Goal: Task Accomplishment & Management: Use online tool/utility

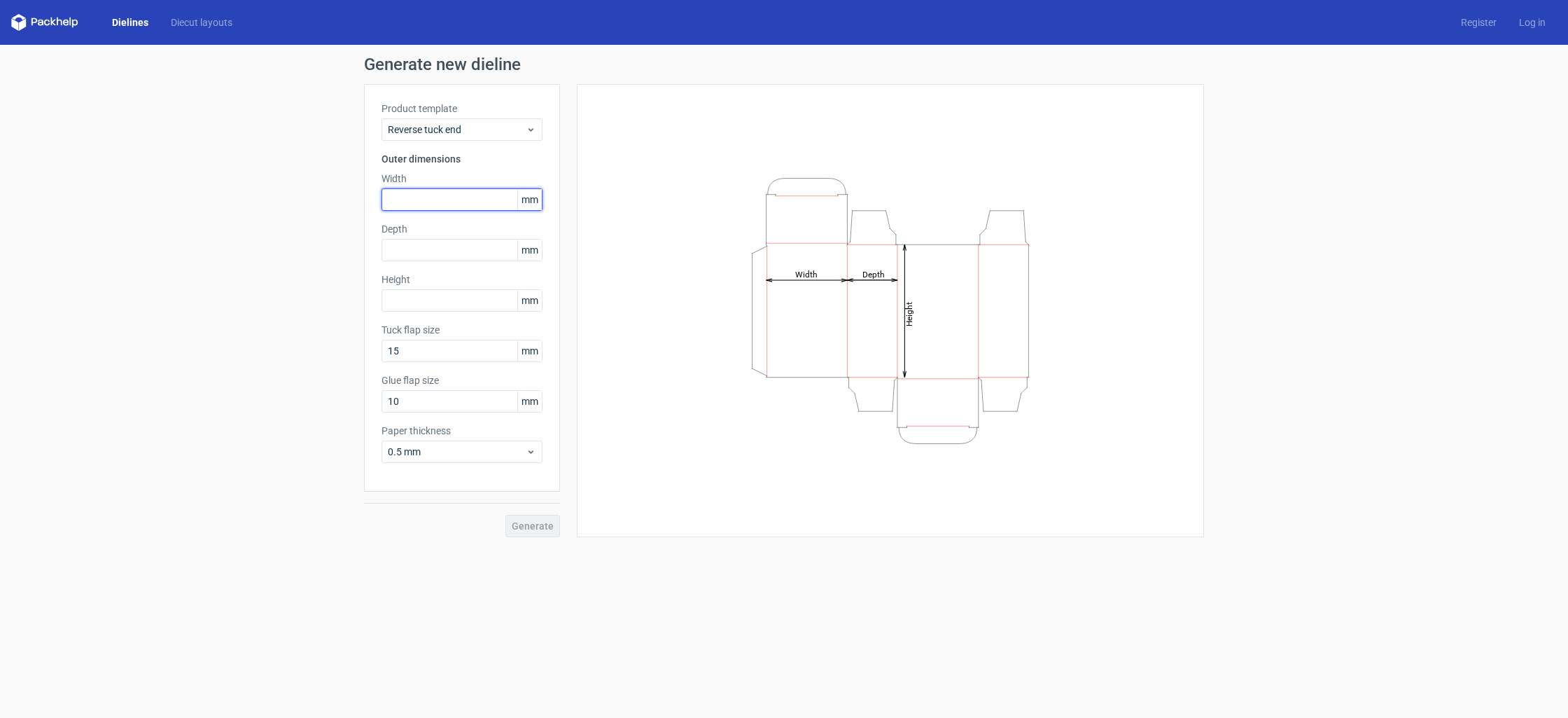
click at [448, 198] on input "text" at bounding box center [462, 200] width 161 height 22
type input "45"
type input "3"
type input "45"
type input "105"
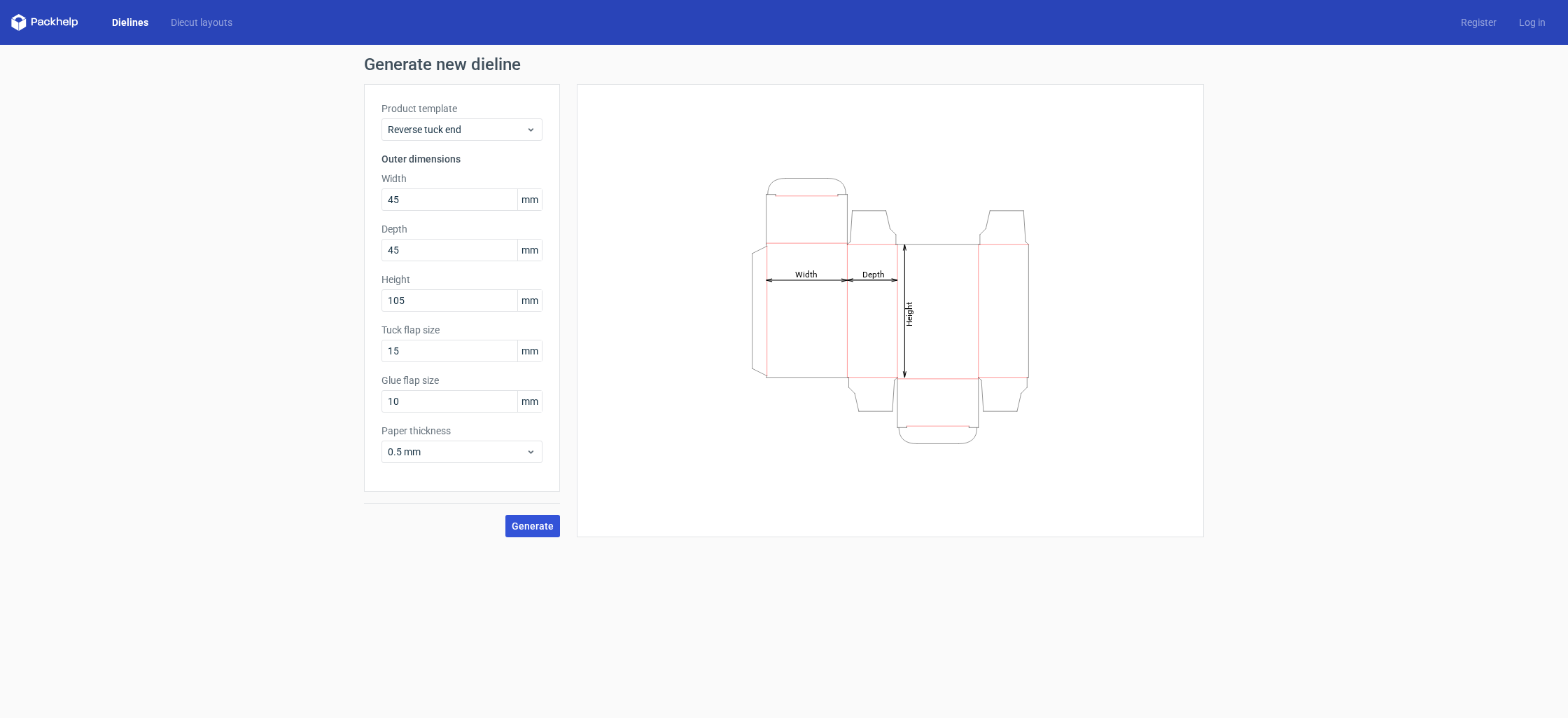
click at [536, 523] on span "Generate" at bounding box center [533, 526] width 42 height 10
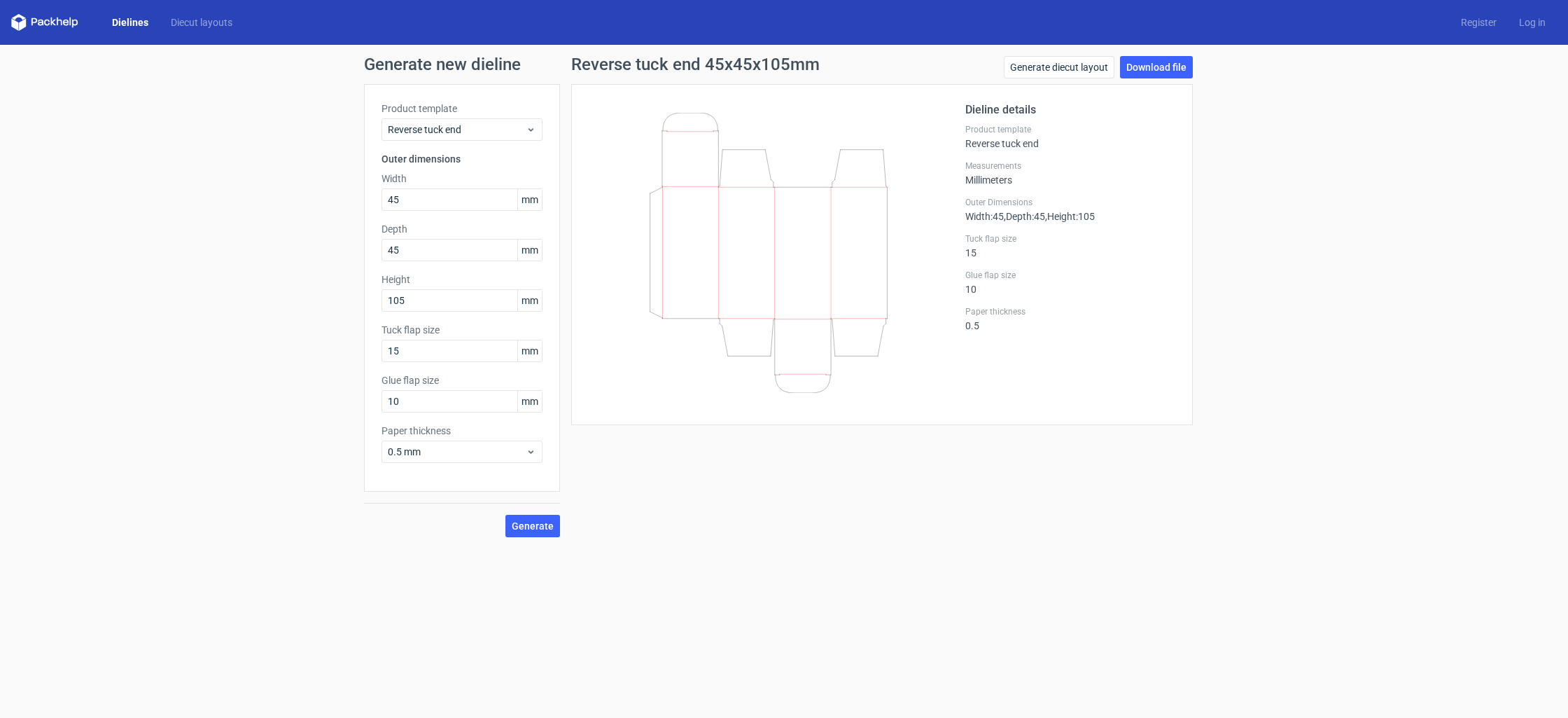
click at [134, 24] on link "Dielines" at bounding box center [129, 22] width 59 height 14
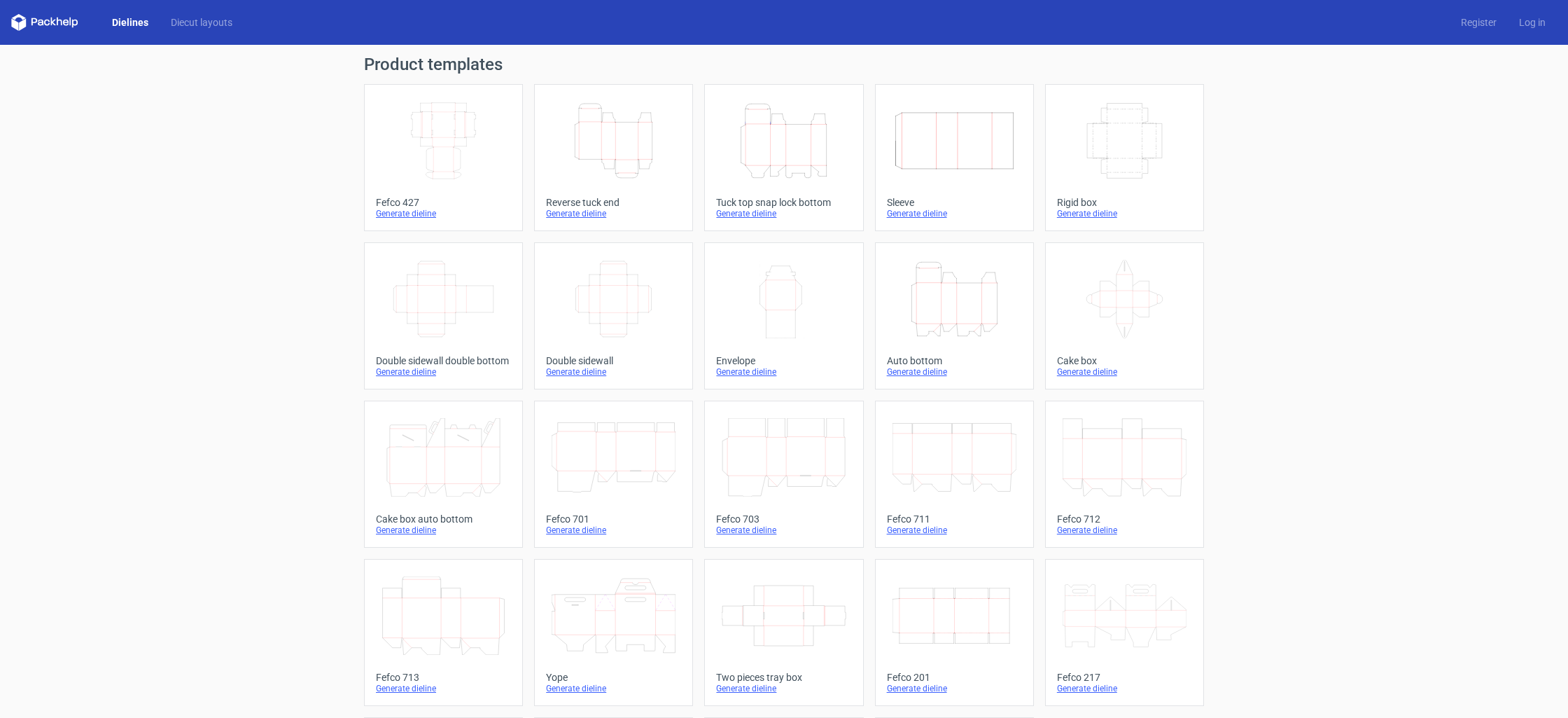
click at [956, 290] on icon "Height Depth Width" at bounding box center [954, 299] width 124 height 78
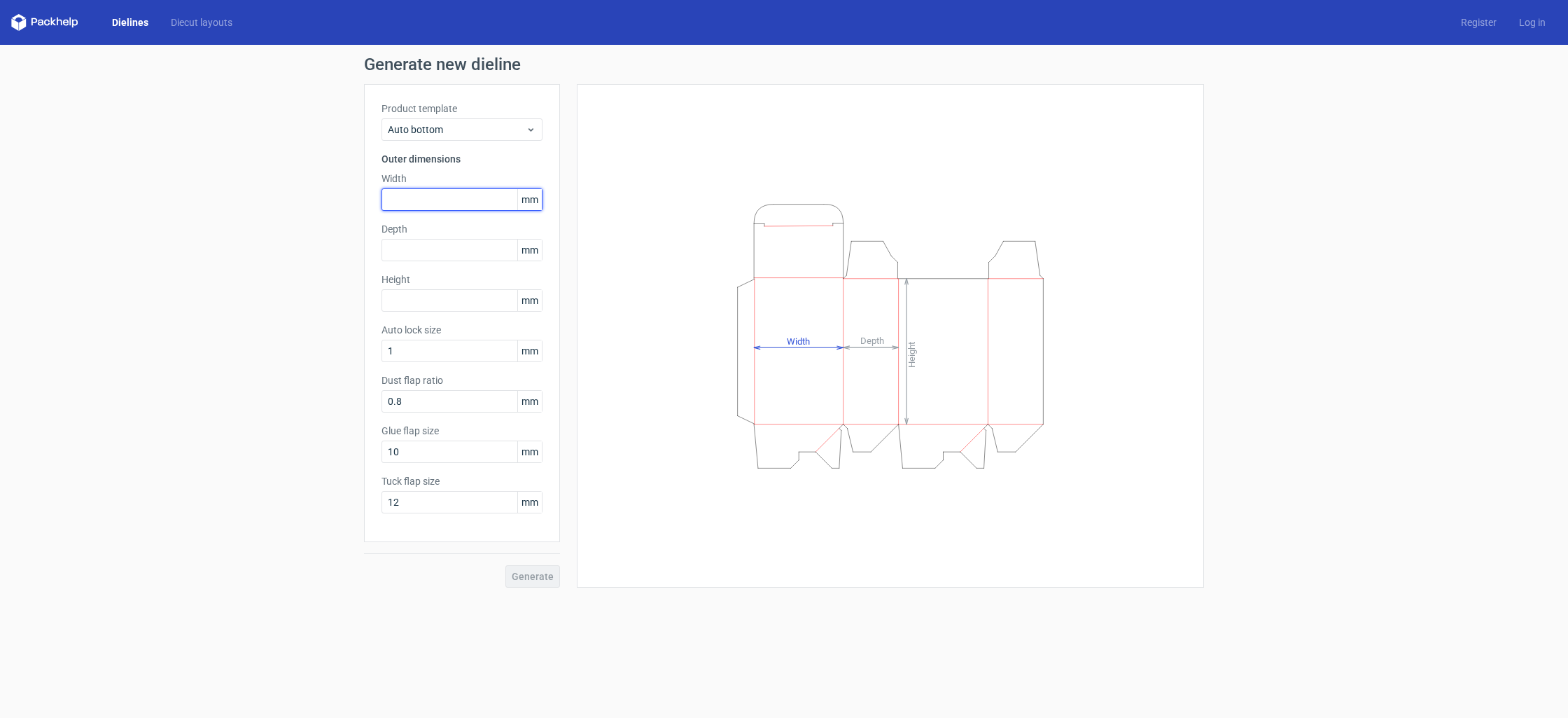
click at [472, 201] on input "text" at bounding box center [462, 200] width 161 height 22
type input "45"
type input "105"
click at [505, 565] on button "Generate" at bounding box center [533, 576] width 55 height 22
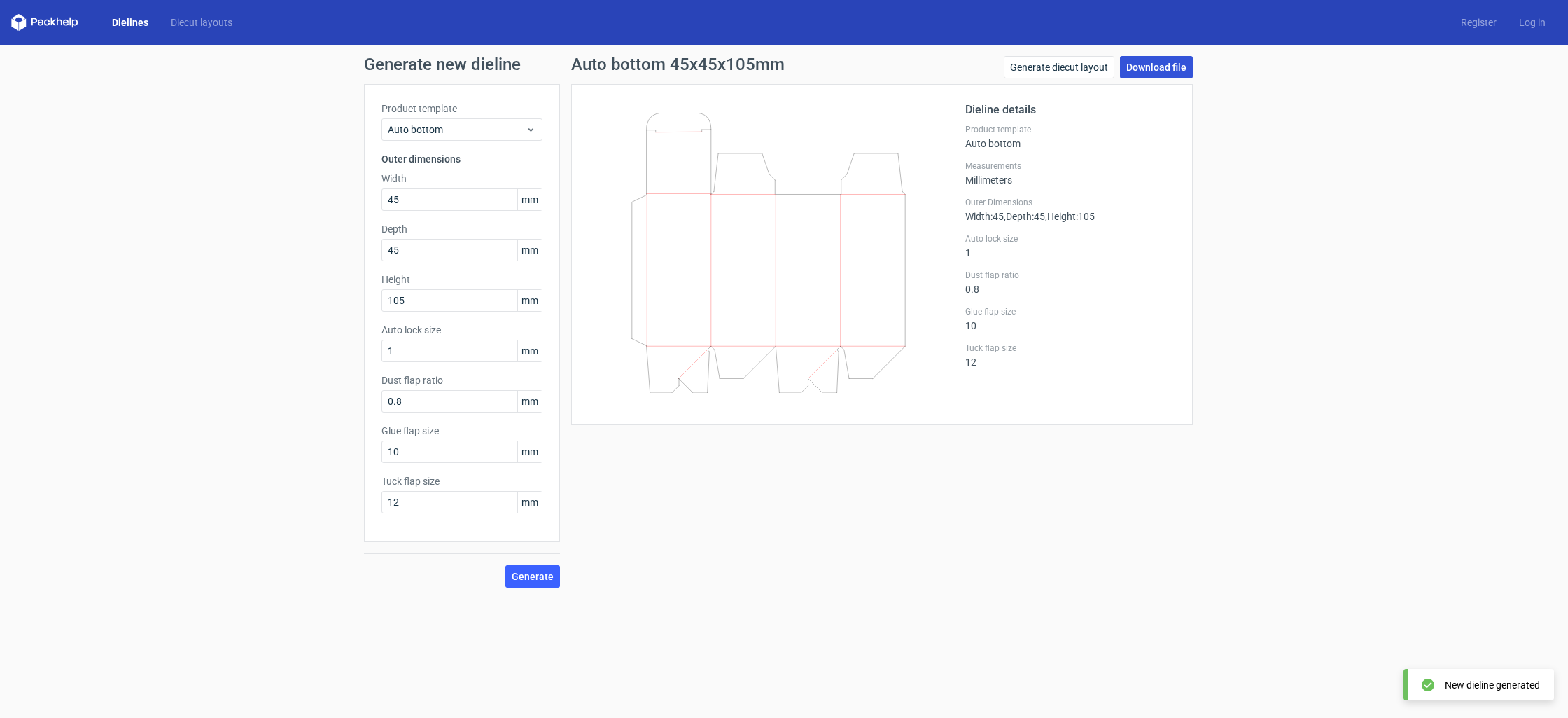
click at [1163, 65] on link "Download file" at bounding box center [1156, 67] width 73 height 22
